Goal: Information Seeking & Learning: Check status

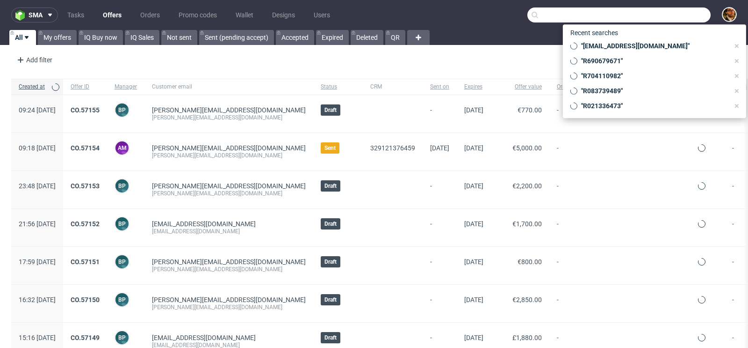
click at [665, 18] on input "text" at bounding box center [619, 14] width 183 height 15
paste input "dalia.h@hotmail.it"
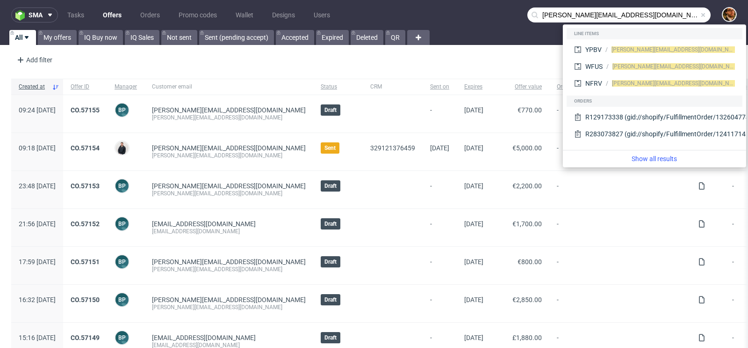
type input "dalia.h@hotmail.it"
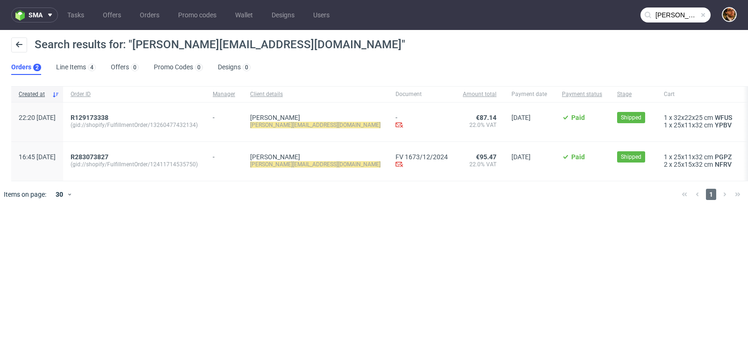
click at [226, 192] on div at bounding box center [387, 194] width 573 height 26
click at [109, 117] on span "R129173338" at bounding box center [90, 117] width 38 height 7
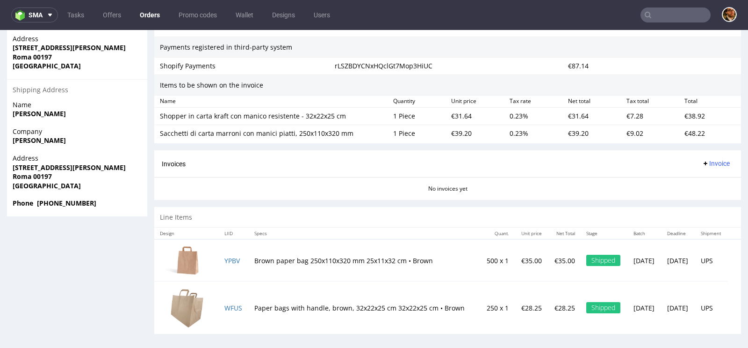
scroll to position [2, 0]
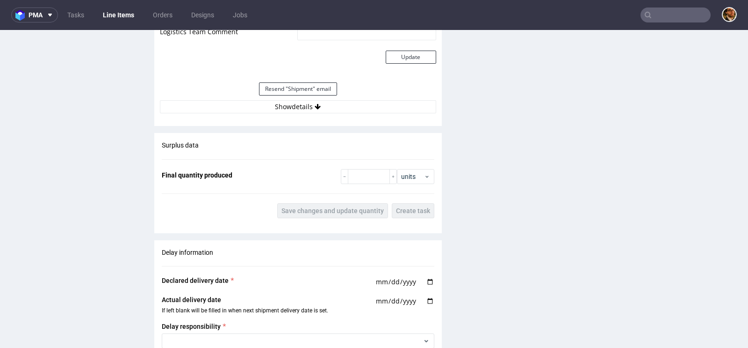
scroll to position [882, 0]
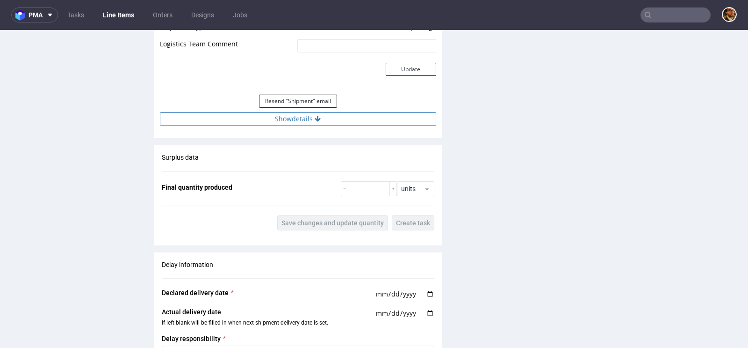
click at [307, 123] on button "Show details" at bounding box center [298, 118] width 276 height 13
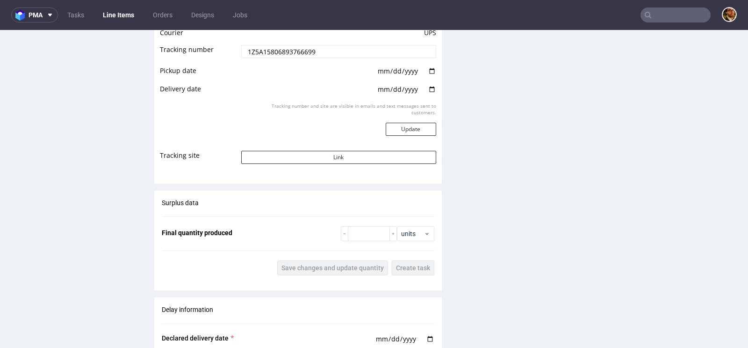
scroll to position [1074, 0]
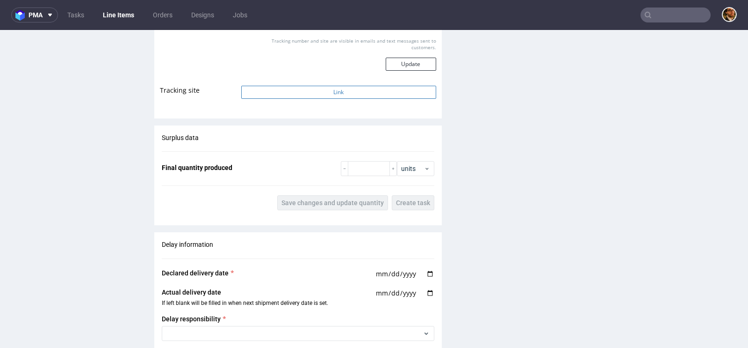
click at [322, 87] on button "Link" at bounding box center [338, 92] width 195 height 13
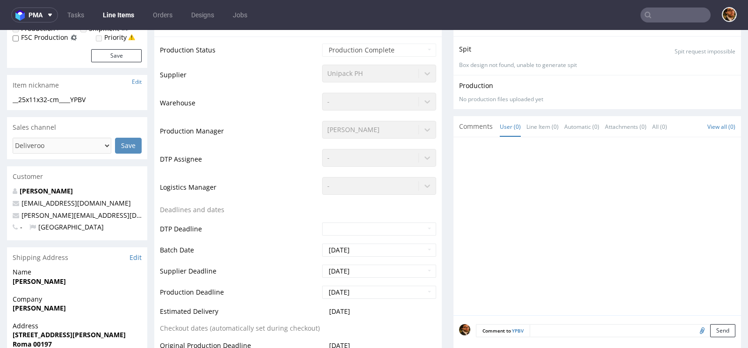
scroll to position [0, 0]
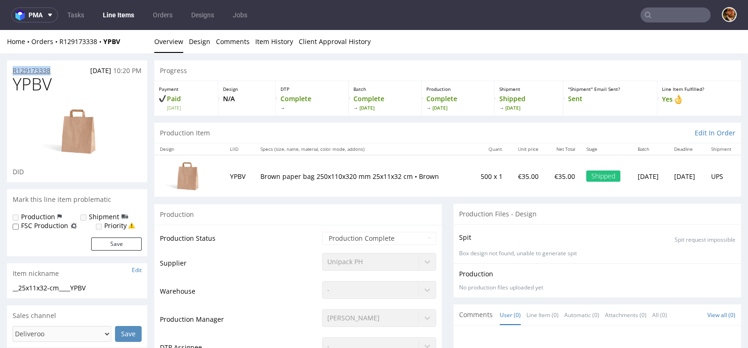
drag, startPoint x: 58, startPoint y: 71, endPoint x: 13, endPoint y: 70, distance: 45.4
click at [13, 70] on div "R129173338 30.09.2025 10:20 PM" at bounding box center [77, 67] width 140 height 15
copy p "R129173338"
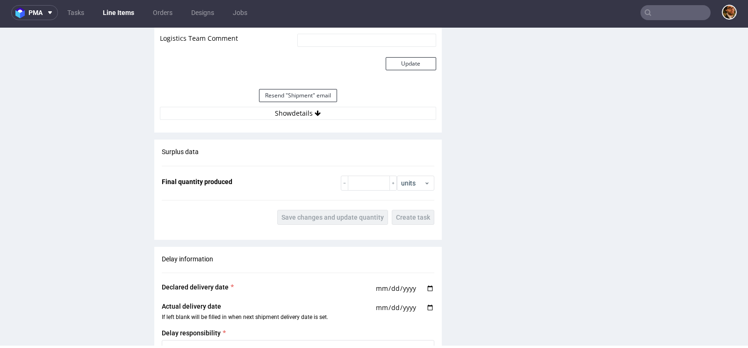
scroll to position [837, 0]
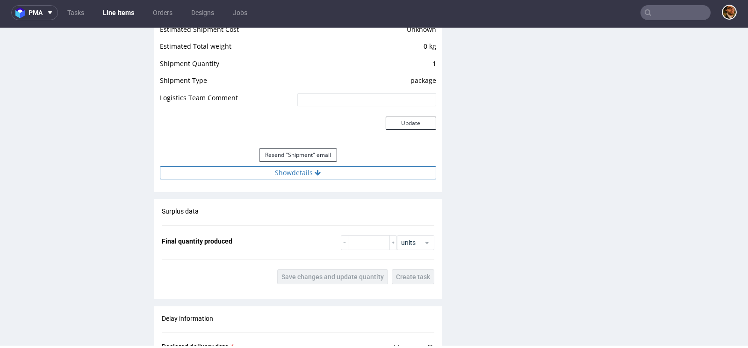
click at [304, 174] on button "Show details" at bounding box center [298, 172] width 276 height 13
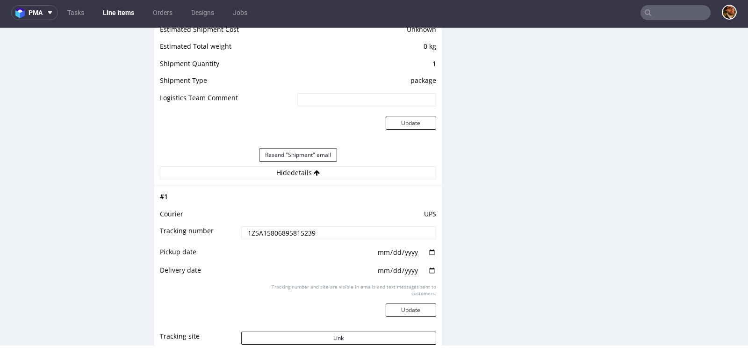
scroll to position [912, 0]
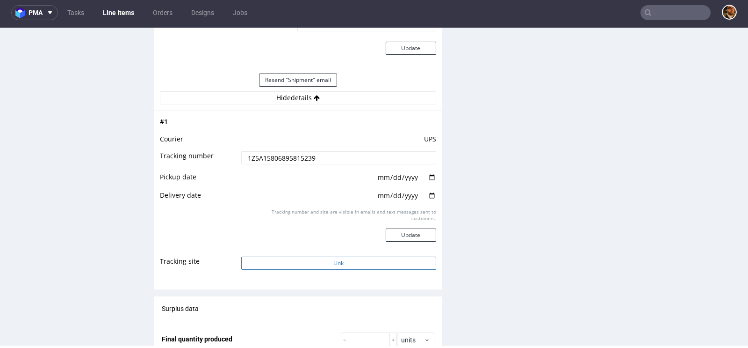
click at [337, 259] on button "Link" at bounding box center [338, 262] width 195 height 13
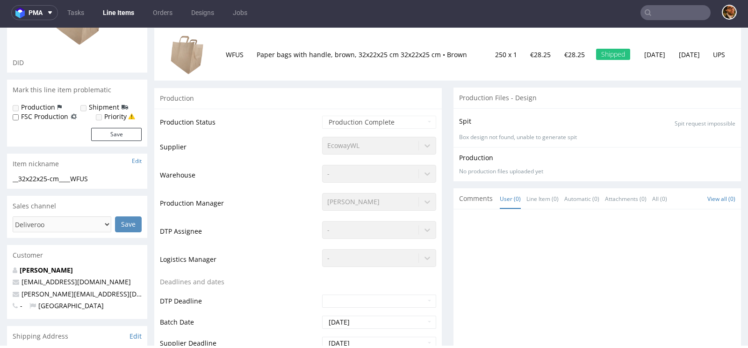
scroll to position [0, 0]
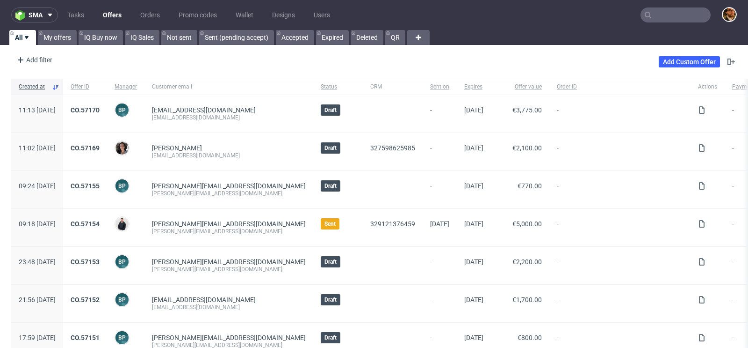
click at [663, 10] on input "text" at bounding box center [676, 14] width 70 height 15
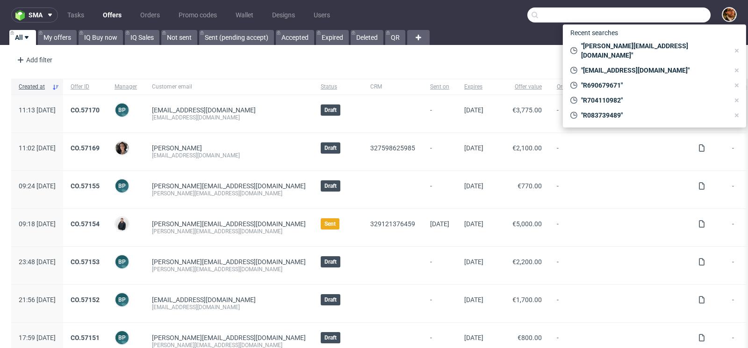
paste input "[PERSON_NAME][EMAIL_ADDRESS][DOMAIN_NAME]"
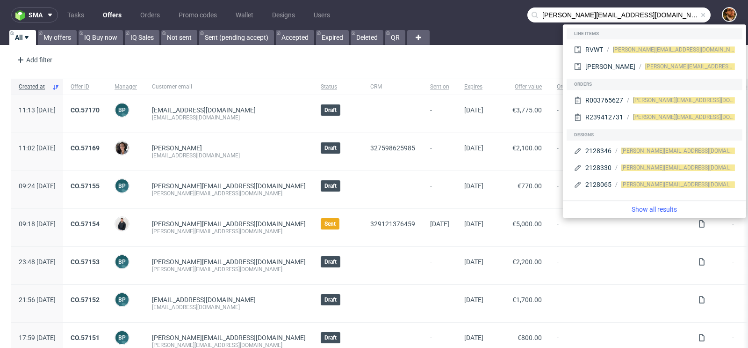
type input "[PERSON_NAME][EMAIL_ADDRESS][DOMAIN_NAME]"
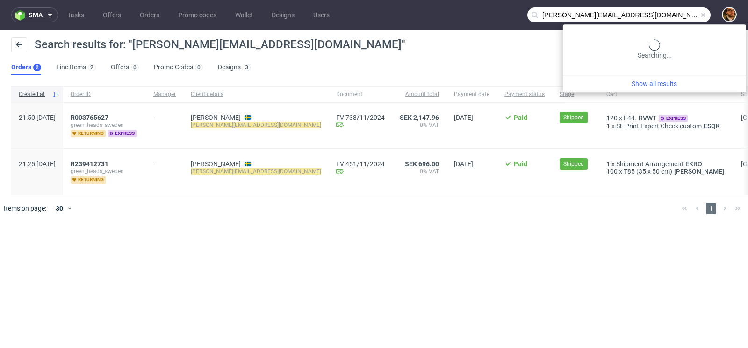
click at [678, 18] on input "maria@greenheads.se" at bounding box center [619, 14] width 183 height 15
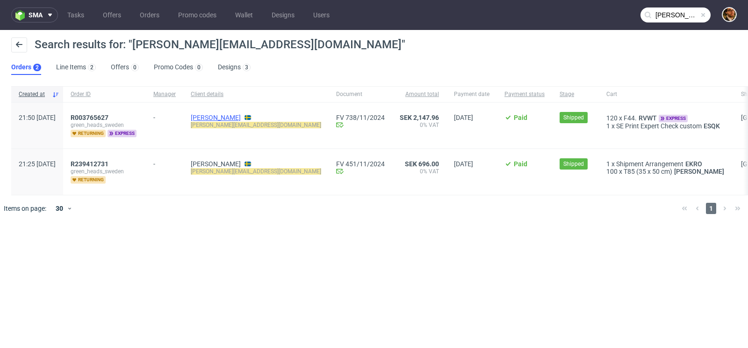
click at [233, 117] on link "Maria Hellström" at bounding box center [216, 117] width 50 height 7
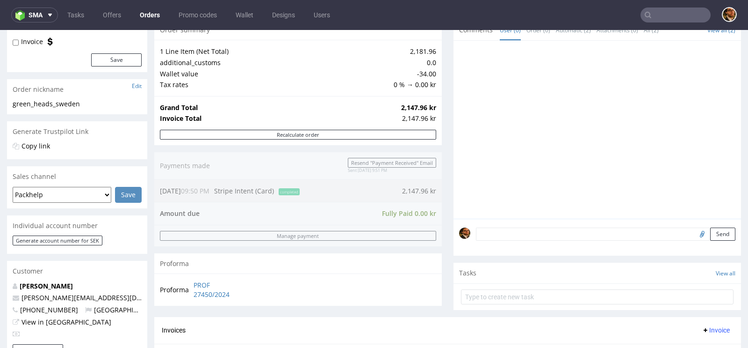
scroll to position [324, 0]
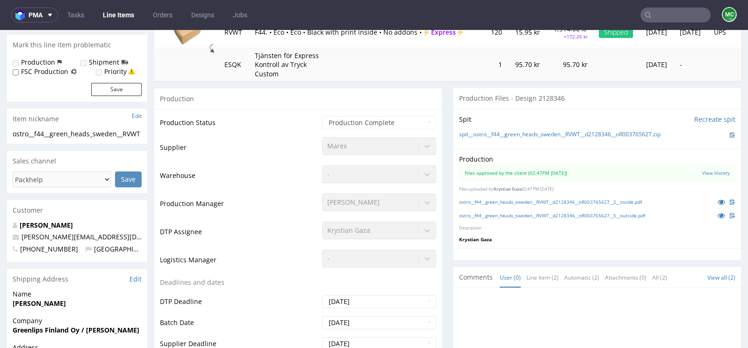
scroll to position [130, 0]
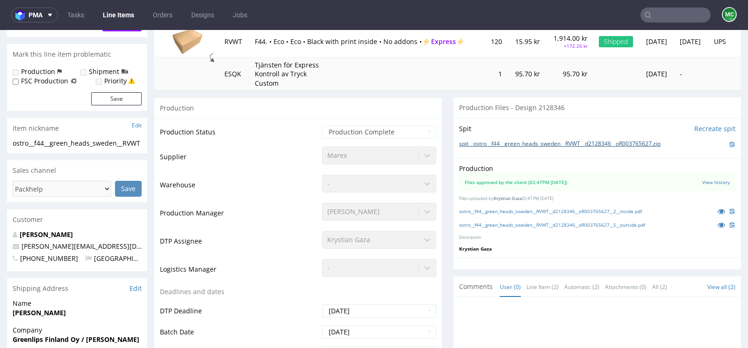
click at [517, 144] on link "spit__ostro__f44__green_heads_sweden__RVWT__d2128346__oR003765627.zip" at bounding box center [560, 144] width 202 height 8
click at [624, 209] on link "ostro__f44__green_heads_sweden__RVWT__d2128346__oR003765627__2__inside.pdf" at bounding box center [550, 211] width 183 height 7
click at [568, 224] on link "ostro__f44__green_heads_sweden__RVWT__d2128346__oR003765627__5__outside.pdf" at bounding box center [552, 224] width 186 height 7
click at [537, 284] on link "Line Item (2)" at bounding box center [543, 286] width 32 height 20
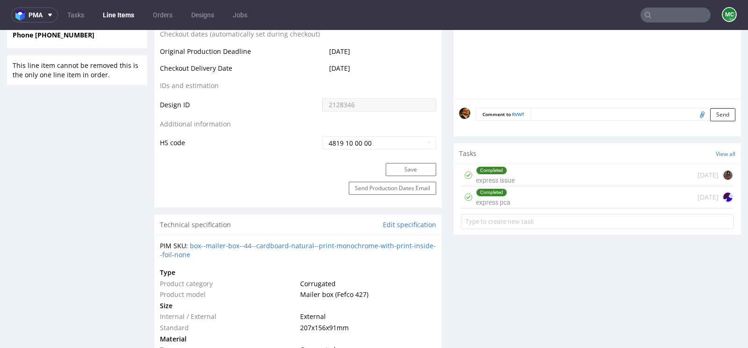
scroll to position [516, 0]
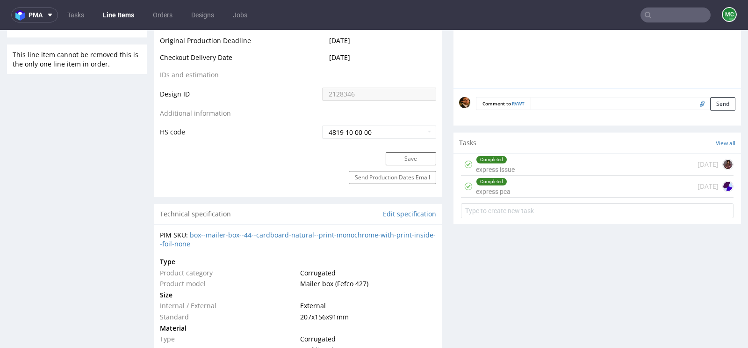
click at [541, 187] on div "Completed express pca 12 months ago" at bounding box center [597, 186] width 273 height 22
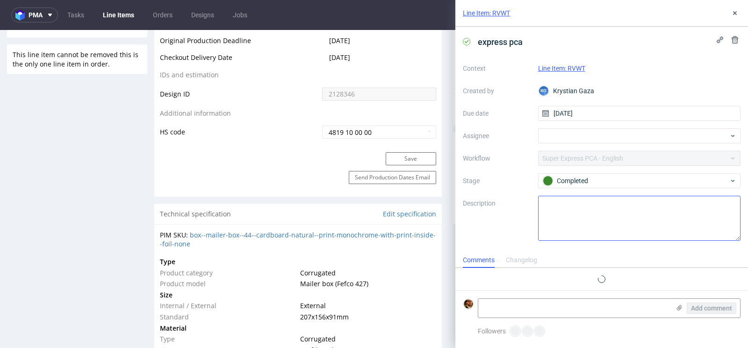
scroll to position [7, 0]
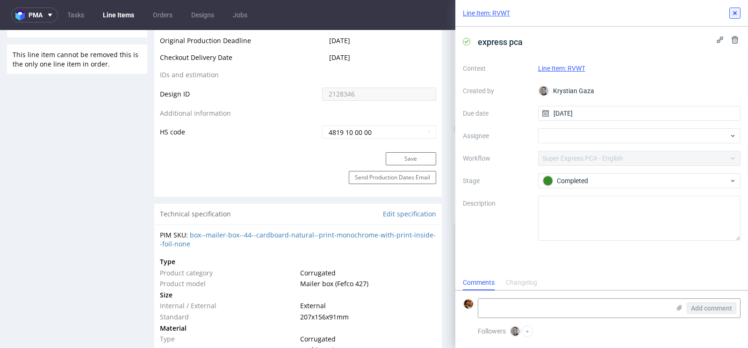
click at [734, 11] on use at bounding box center [735, 13] width 4 height 4
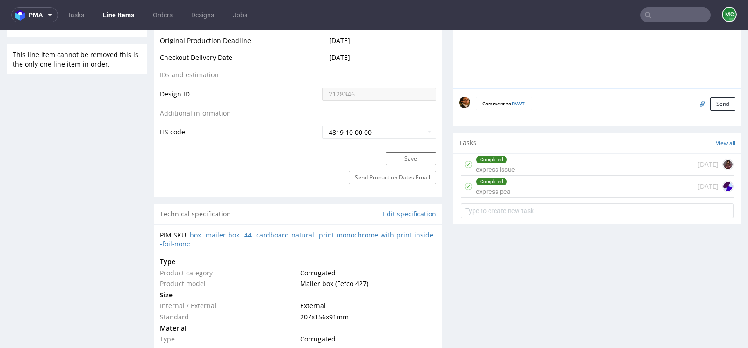
click at [572, 167] on div "Completed express issue 12 months ago" at bounding box center [597, 164] width 273 height 22
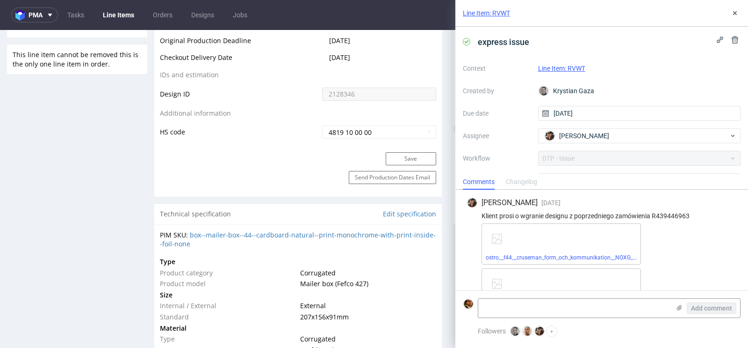
scroll to position [25, 0]
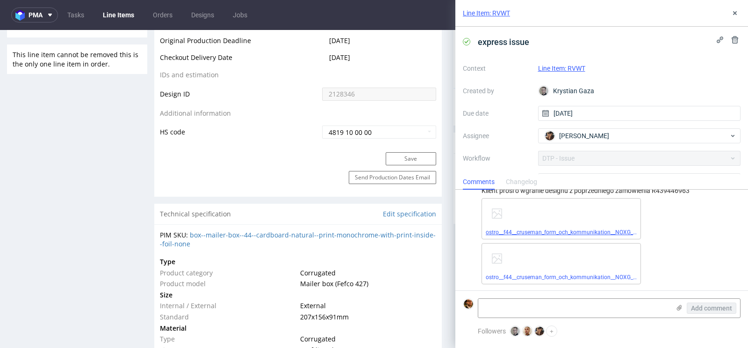
click at [566, 232] on link "ostro__f44__cruseman_form_och_kommunikation__NOXG__d2108625__oR439446963__2__in…" at bounding box center [613, 232] width 254 height 7
click at [587, 280] on div "ostro__f44__cruseman_form_och_kommunikation__NOXG__d2108625__oR439446963__2__ou…" at bounding box center [561, 263] width 159 height 41
click at [564, 274] on link "ostro__f44__cruseman_form_och_kommunikation__NOXG__d2108625__oR439446963__2__ou…" at bounding box center [617, 277] width 262 height 7
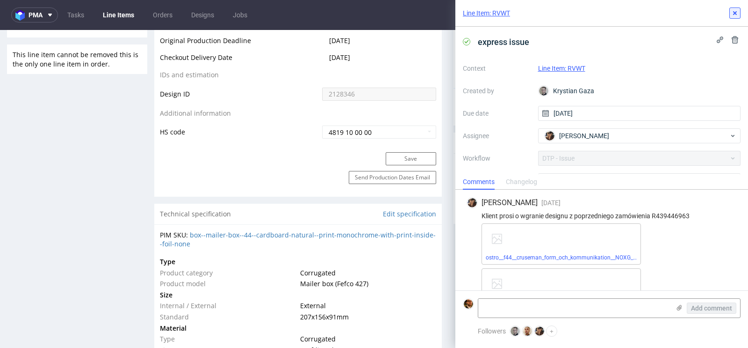
click at [738, 11] on icon at bounding box center [734, 12] width 7 height 7
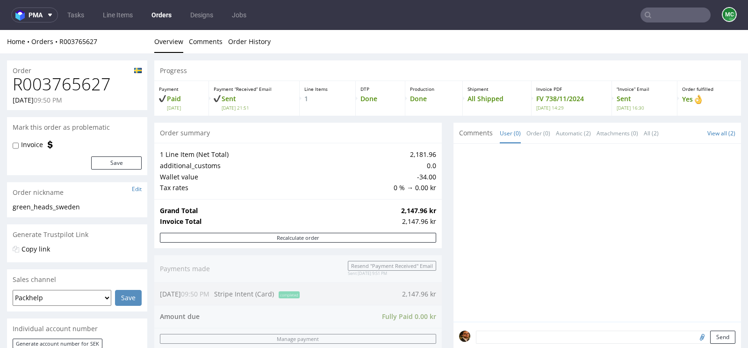
scroll to position [122, 0]
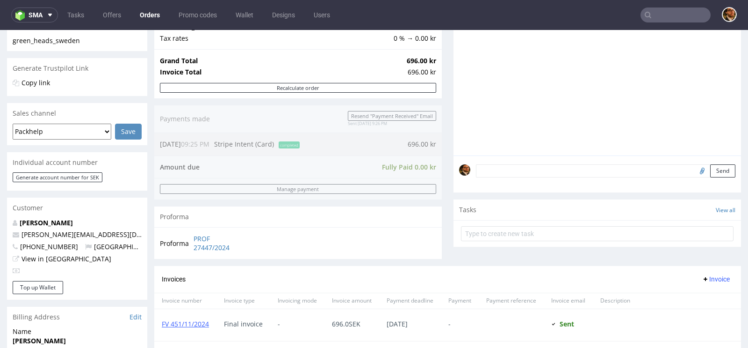
scroll to position [452, 0]
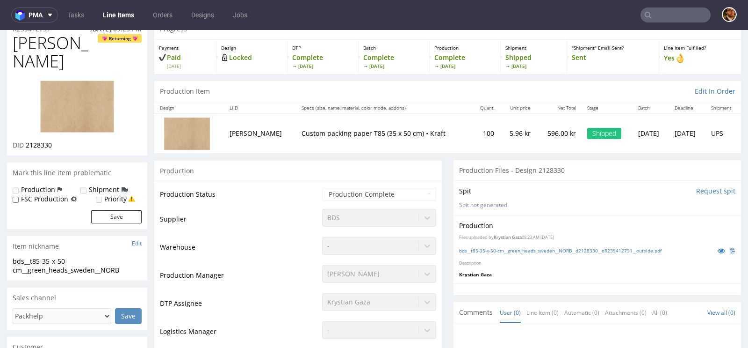
scroll to position [77, 0]
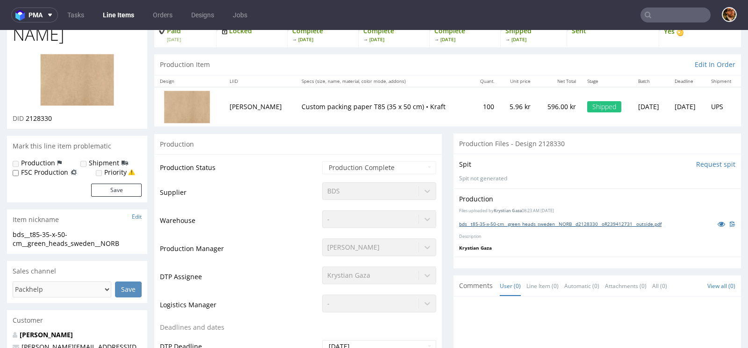
click at [537, 220] on link "bds__t85-35-x-50-cm__green_heads_sweden__NORB__d2128330__oR239412731__outside.p…" at bounding box center [560, 223] width 203 height 7
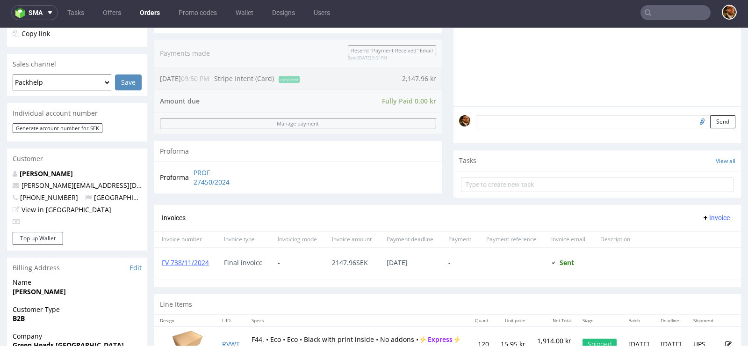
scroll to position [452, 0]
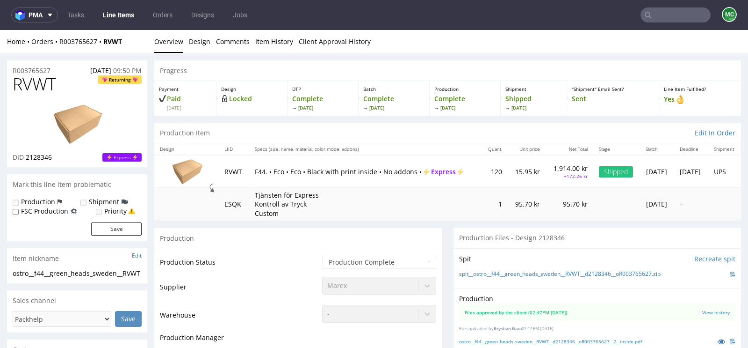
click at [86, 124] on img at bounding box center [77, 124] width 75 height 42
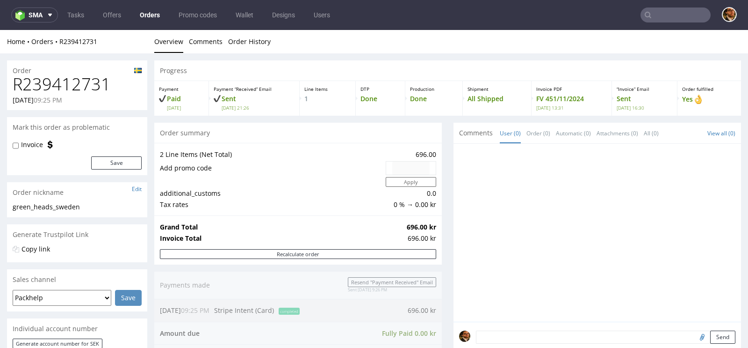
click at [45, 87] on h1 "R239412731" at bounding box center [77, 84] width 129 height 19
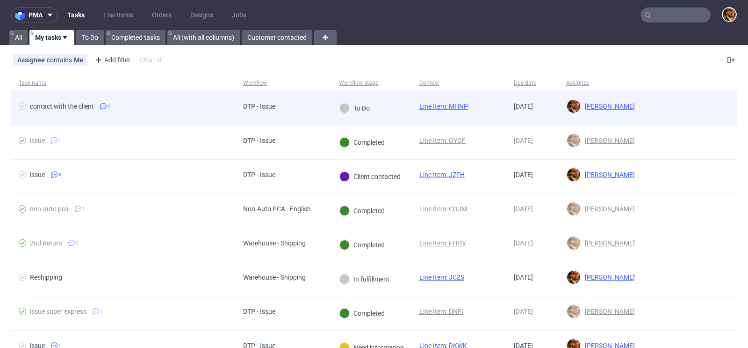
click at [667, 102] on div at bounding box center [690, 108] width 94 height 34
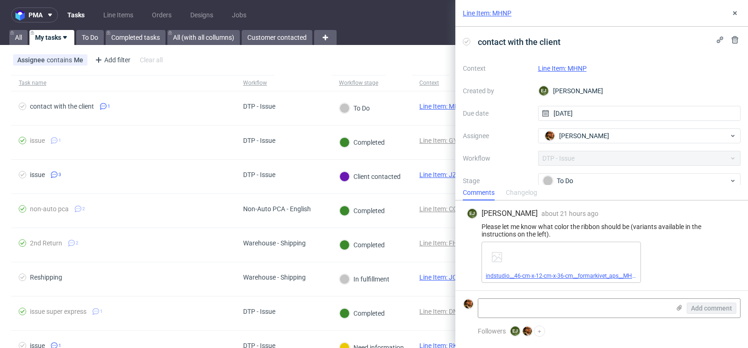
click at [573, 275] on link "indstudio__46-cm-x-12-cm-x-36-cm__formarkivet_aps__MHNP__d2272918__oR967759229_…" at bounding box center [612, 275] width 253 height 7
click at [568, 68] on link "Line Item: MHNP" at bounding box center [562, 68] width 49 height 7
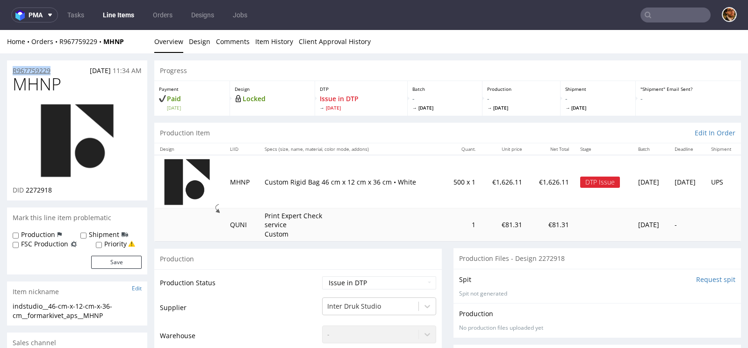
drag, startPoint x: 68, startPoint y: 68, endPoint x: 14, endPoint y: 68, distance: 54.3
click at [14, 68] on div "R967759229 [DATE] 11:34 AM" at bounding box center [77, 67] width 140 height 15
copy p "R967759229"
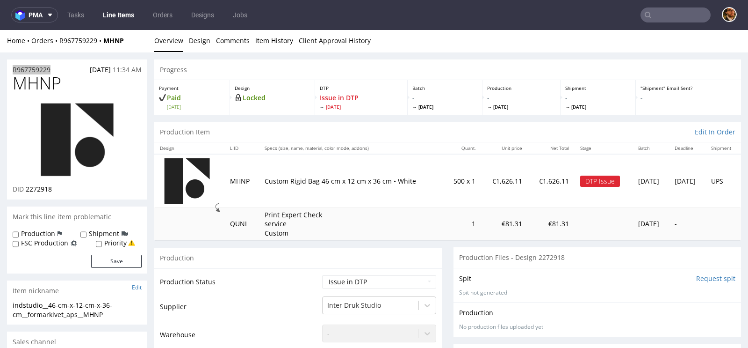
scroll to position [467, 0]
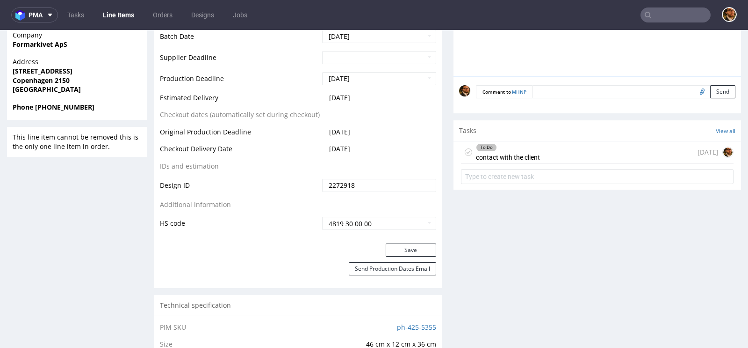
click at [546, 149] on div "To Do contact with the client [DATE]" at bounding box center [597, 152] width 273 height 22
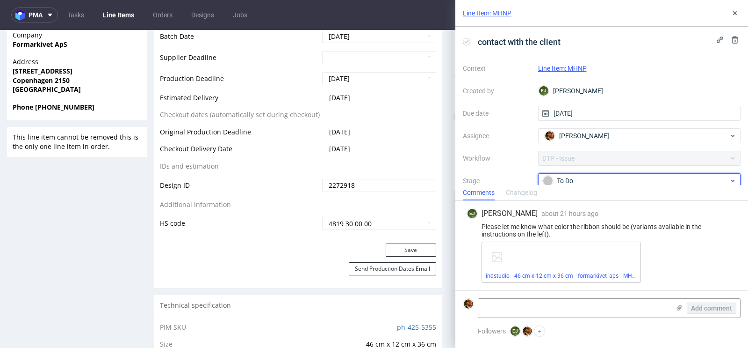
click at [729, 177] on div "To Do" at bounding box center [636, 180] width 186 height 10
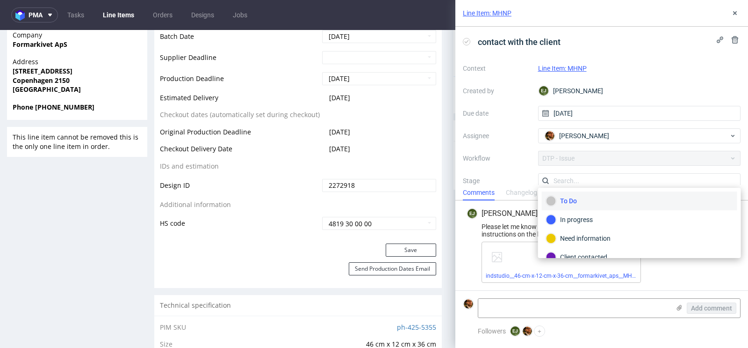
scroll to position [2, 0]
click at [631, 253] on div "Client contacted" at bounding box center [639, 257] width 187 height 10
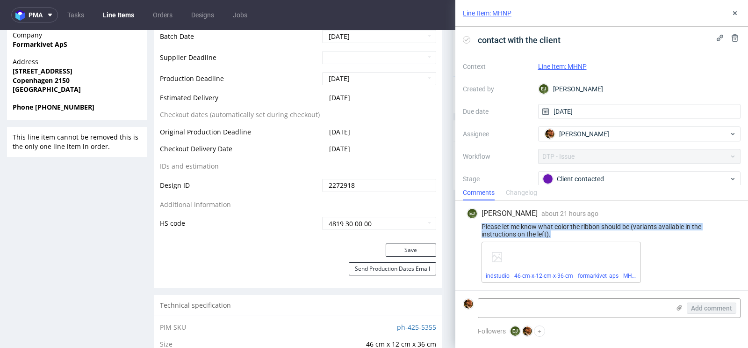
drag, startPoint x: 554, startPoint y: 234, endPoint x: 482, endPoint y: 228, distance: 71.9
click at [482, 228] on div "Please let me know what color the ribbon should be (variants available in the i…" at bounding box center [602, 230] width 270 height 15
copy div "Please let me know what color the ribbon should be (variants available in the i…"
click at [734, 8] on button at bounding box center [735, 12] width 11 height 11
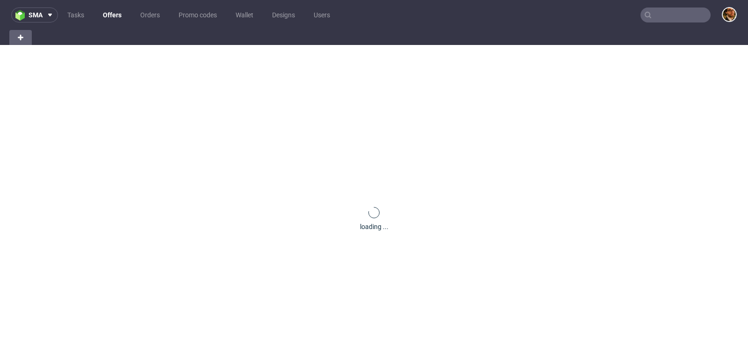
click at [661, 15] on input "text" at bounding box center [676, 14] width 70 height 15
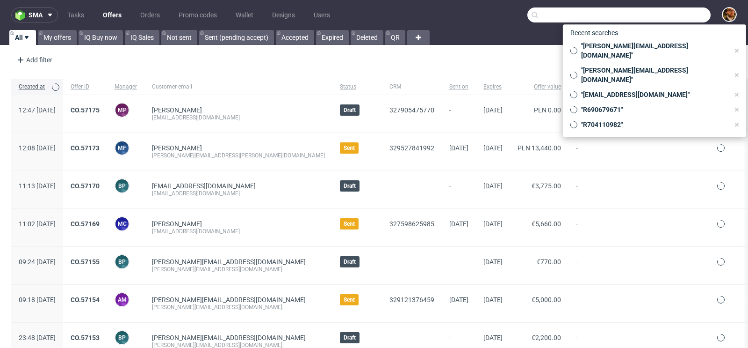
paste input "[EMAIL_ADDRESS][DOMAIN_NAME]"
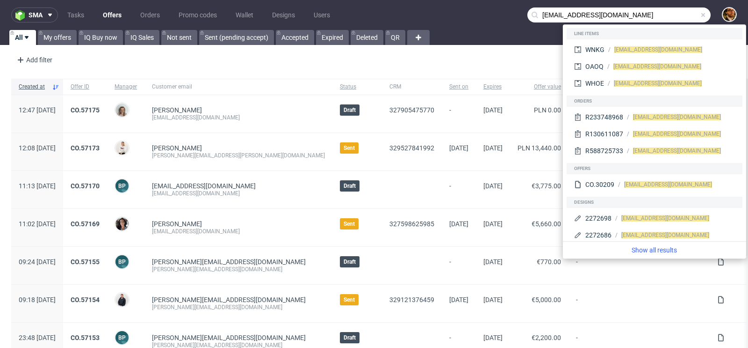
type input "[EMAIL_ADDRESS][DOMAIN_NAME]"
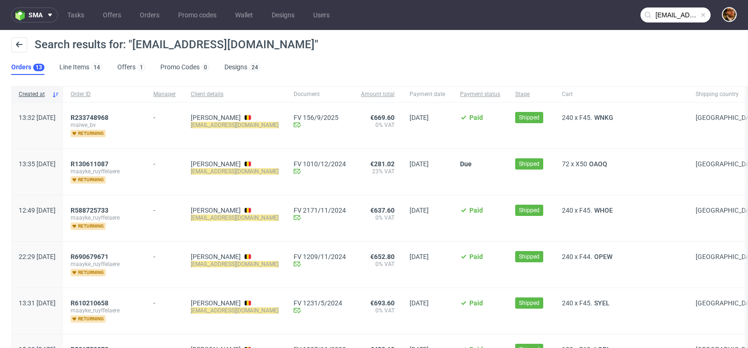
click at [700, 13] on span at bounding box center [703, 14] width 7 height 7
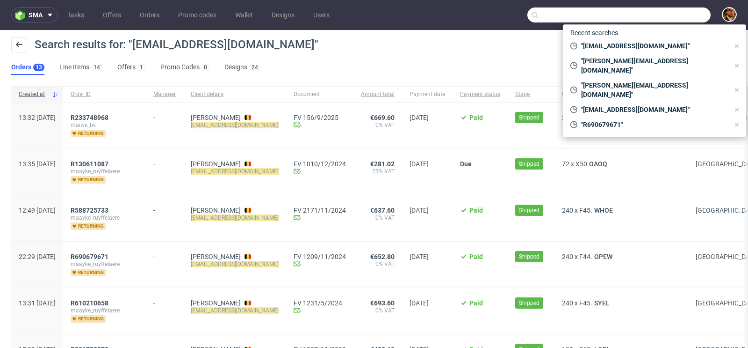
click at [670, 15] on input "text" at bounding box center [619, 14] width 183 height 15
paste input "kolg8mgmt@gmail.com"
type input "kolg8mgmt@gmail.com"
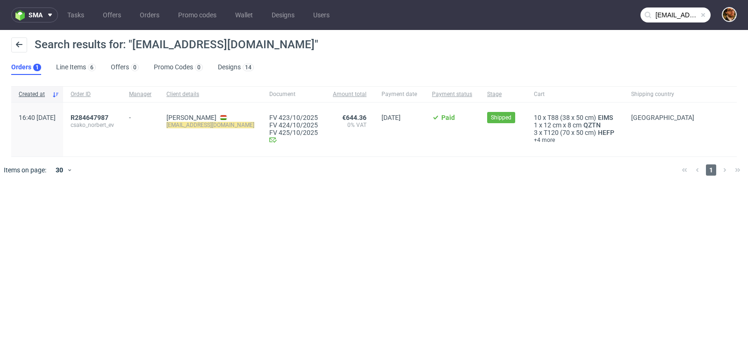
click at [703, 13] on span at bounding box center [703, 14] width 7 height 7
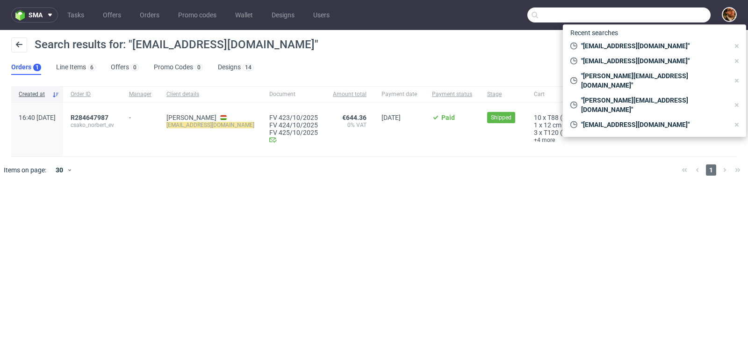
click at [669, 14] on input "text" at bounding box center [619, 14] width 183 height 15
paste input "taobellamine@amagoaudio.com"
type input "taobellamine@amagoaudio.com"
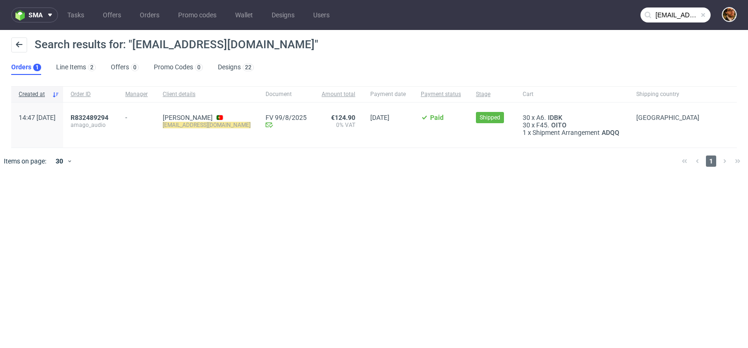
click at [703, 12] on span at bounding box center [703, 14] width 7 height 7
click at [675, 15] on input "text" at bounding box center [676, 14] width 70 height 15
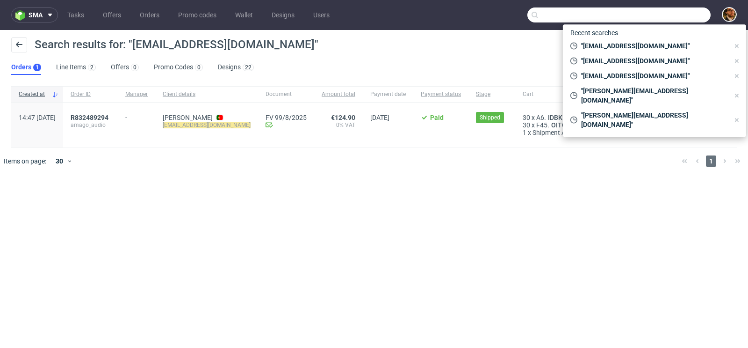
paste input "eddie@swaghut.com"
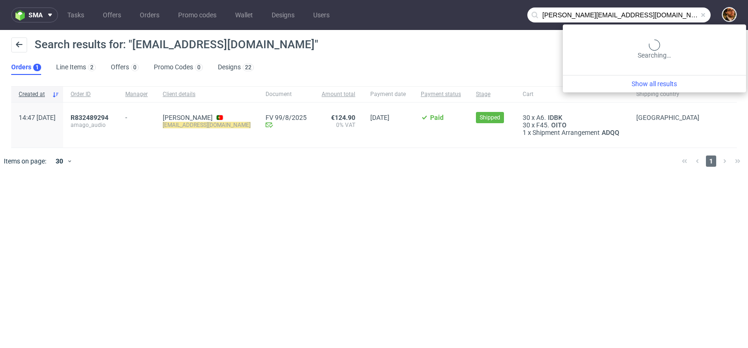
type input "eddie@swaghut.com"
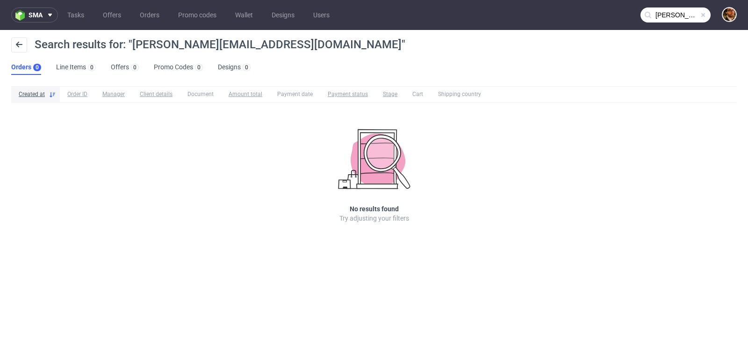
click at [704, 12] on span at bounding box center [703, 14] width 7 height 7
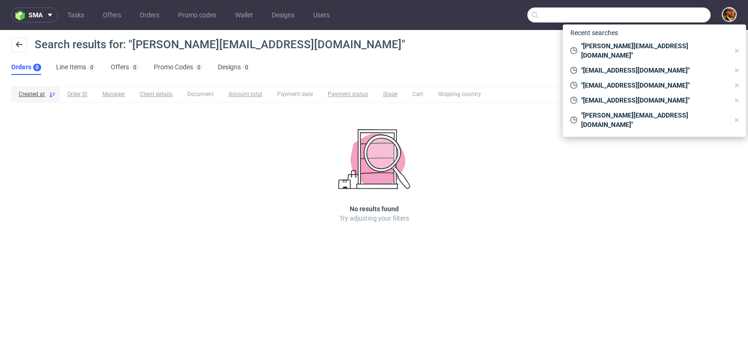
click at [669, 14] on input "text" at bounding box center [619, 14] width 183 height 15
paste input "zanetagodala@gmail.com"
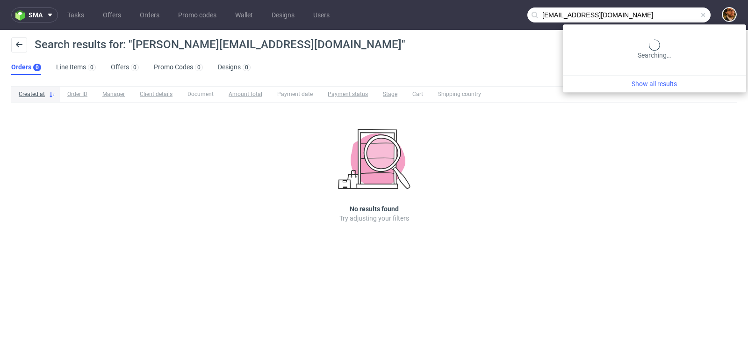
type input "zanetagodala@gmail.com"
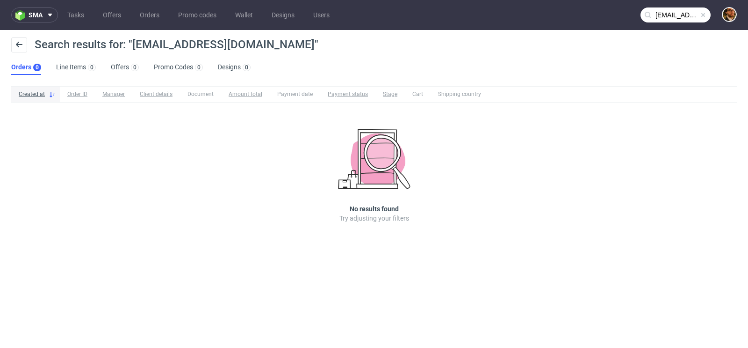
click at [703, 16] on span at bounding box center [703, 14] width 7 height 7
click at [665, 15] on input "text" at bounding box center [676, 14] width 70 height 15
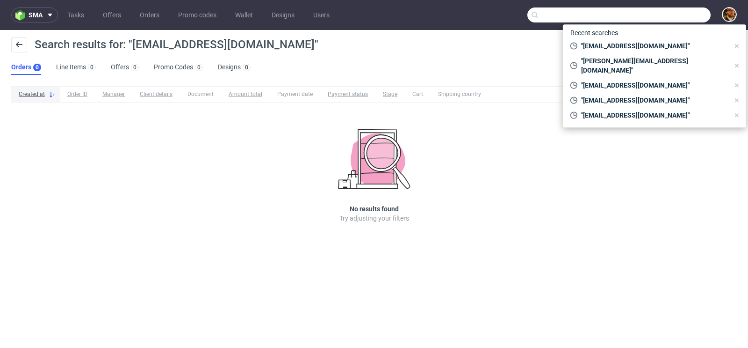
paste input "unmvskedcollective@gmail.com"
type input "unmvskedcollective@gmail.com"
